Goal: Information Seeking & Learning: Learn about a topic

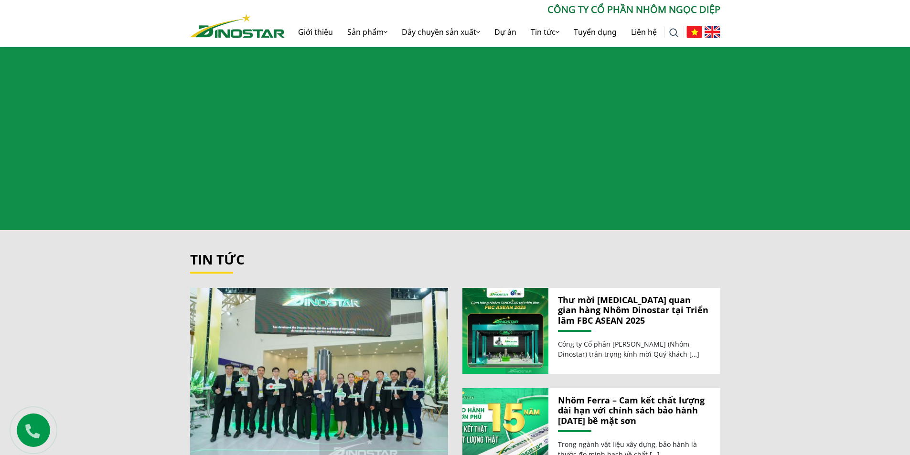
scroll to position [955, 0]
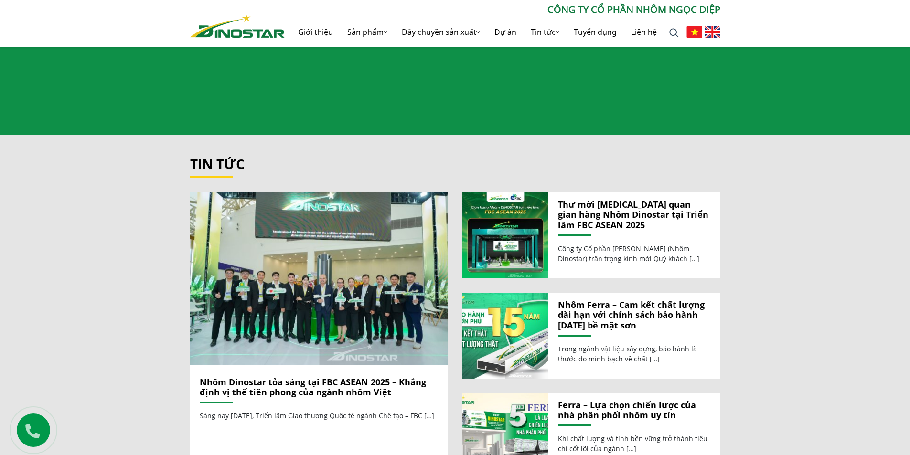
click at [640, 200] on link "Thư mời [MEDICAL_DATA] quan gian hàng Nhôm Dinostar tại Triển lãm FBC ASEAN 2025" at bounding box center [634, 215] width 153 height 31
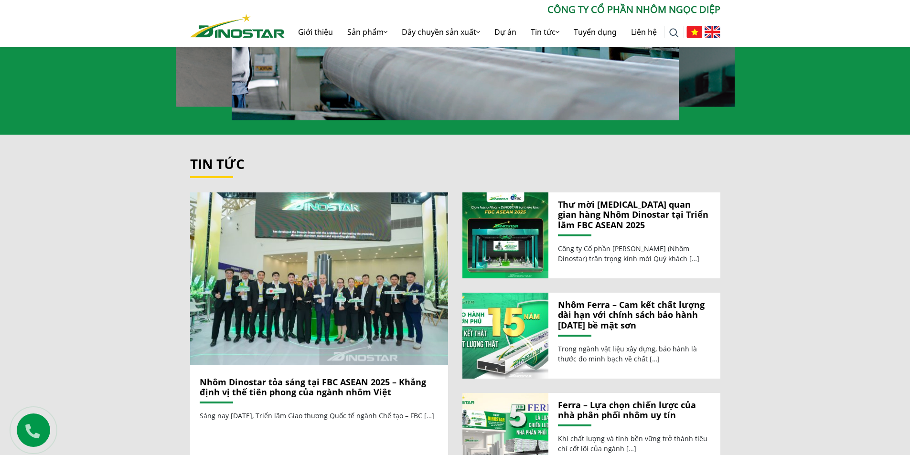
click at [581, 200] on link "Thư mời [MEDICAL_DATA] quan gian hàng Nhôm Dinostar tại Triển lãm FBC ASEAN 2025" at bounding box center [634, 215] width 153 height 31
click at [605, 244] on p "Công ty Cổ phần [PERSON_NAME] (Nhôm Dinostar) trân trọng kính mời Quý khách […]" at bounding box center [634, 254] width 153 height 20
click at [607, 211] on link "Thư mời [MEDICAL_DATA] quan gian hàng Nhôm Dinostar tại Triển lãm FBC ASEAN 2025" at bounding box center [634, 215] width 153 height 31
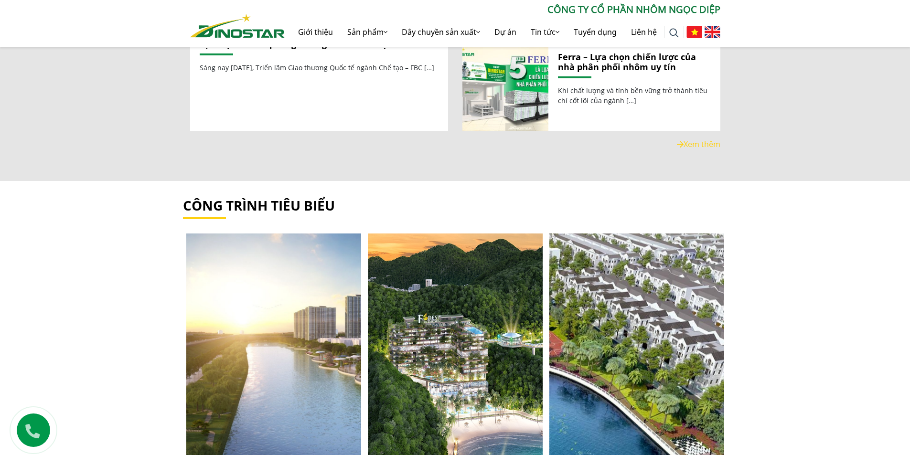
scroll to position [1017, 0]
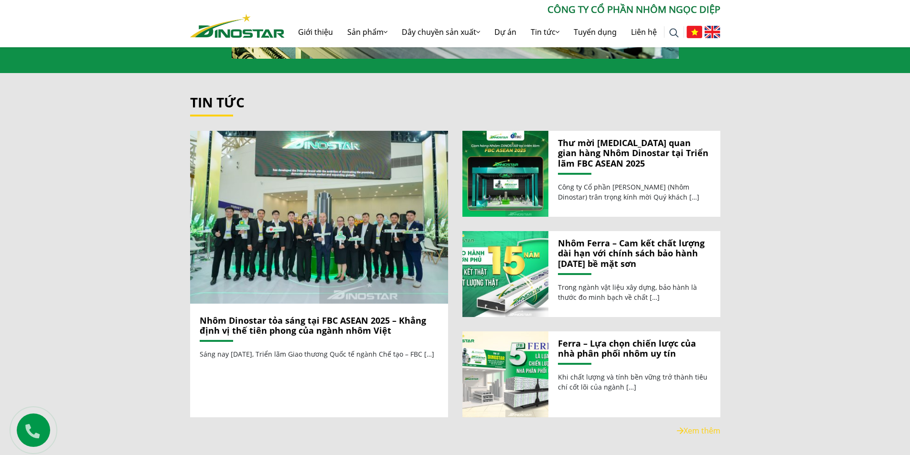
click at [558, 151] on link "Thư mời [MEDICAL_DATA] quan gian hàng Nhôm Dinostar tại Triển lãm FBC ASEAN 2025" at bounding box center [634, 153] width 153 height 31
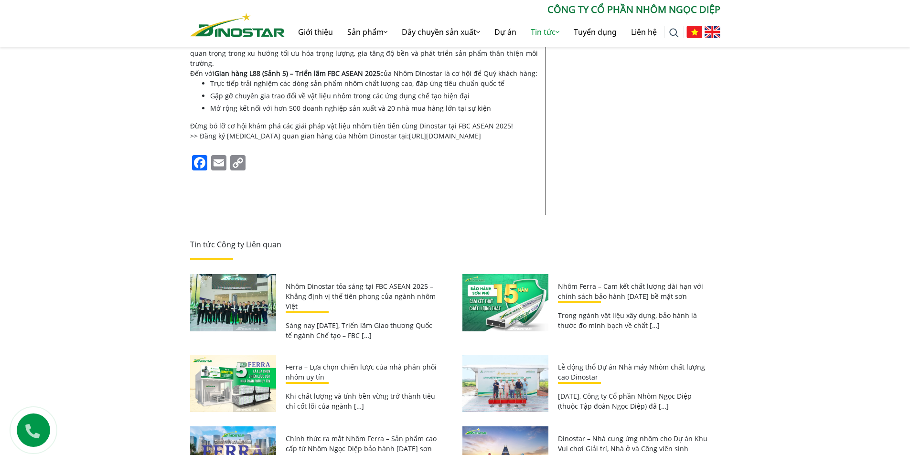
scroll to position [1127, 0]
